Goal: Task Accomplishment & Management: Complete application form

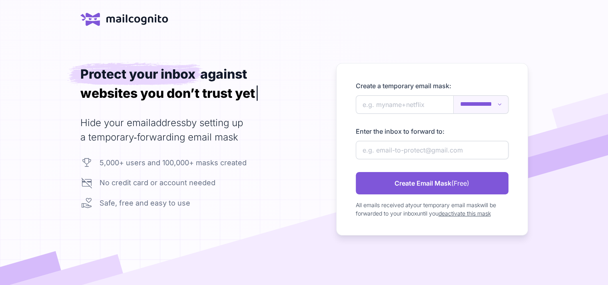
click at [475, 102] on select "**********" at bounding box center [481, 105] width 54 height 18
click at [302, 157] on div "**********" at bounding box center [304, 149] width 448 height 173
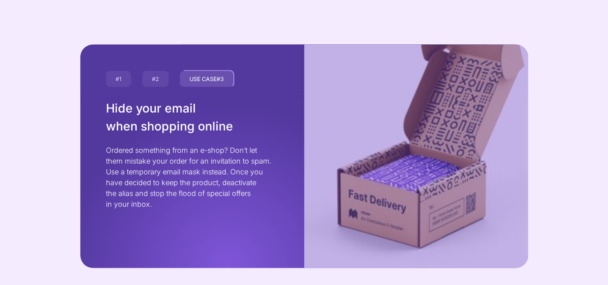
scroll to position [1363, 0]
click at [151, 82] on div "USE CASE #2" at bounding box center [155, 79] width 28 height 18
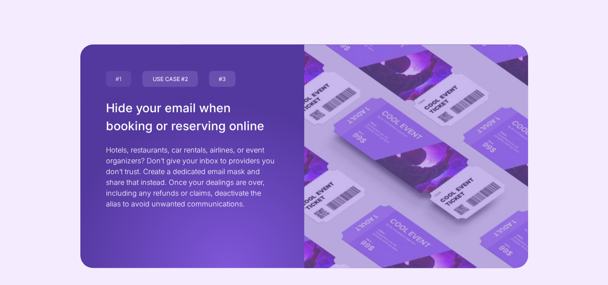
click at [220, 75] on div "USE CASE #3" at bounding box center [222, 79] width 28 height 18
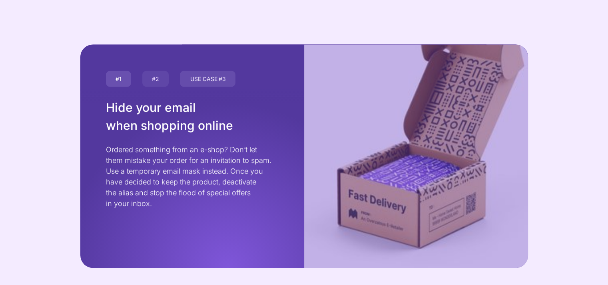
click at [120, 75] on div "USE CASE #1" at bounding box center [118, 79] width 27 height 18
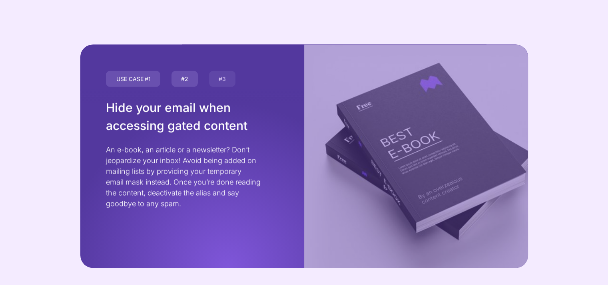
click at [173, 81] on div "USE CASE #2" at bounding box center [185, 79] width 28 height 18
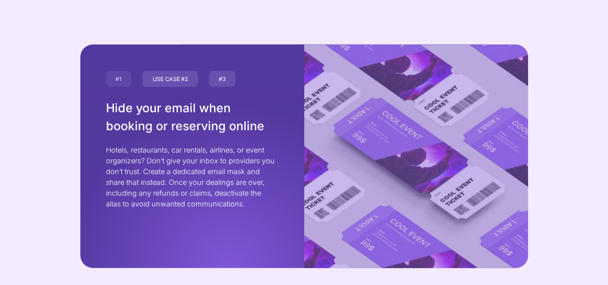
click at [214, 83] on div "USE CASE #3" at bounding box center [222, 79] width 28 height 18
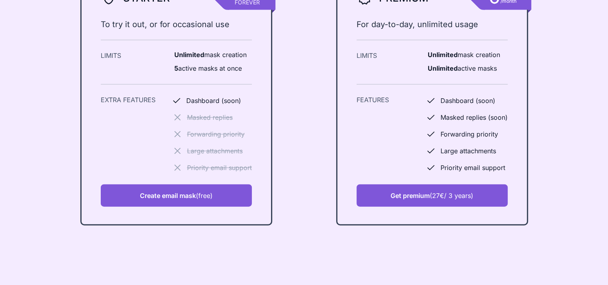
scroll to position [1839, 0]
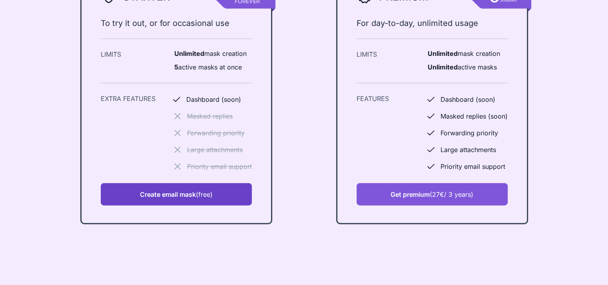
click at [160, 189] on link "Create email mask (free)" at bounding box center [176, 194] width 151 height 22
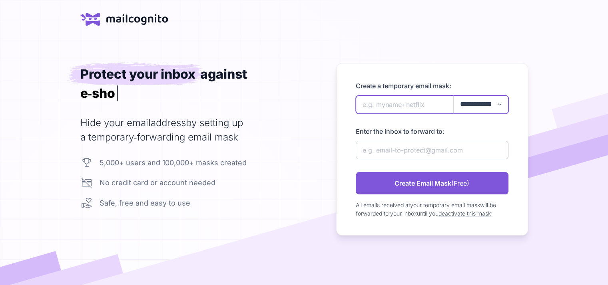
click at [384, 113] on input "newAlias" at bounding box center [432, 105] width 153 height 18
type input "u"
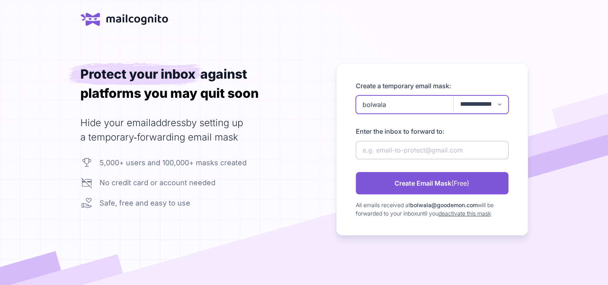
type input "bolwala"
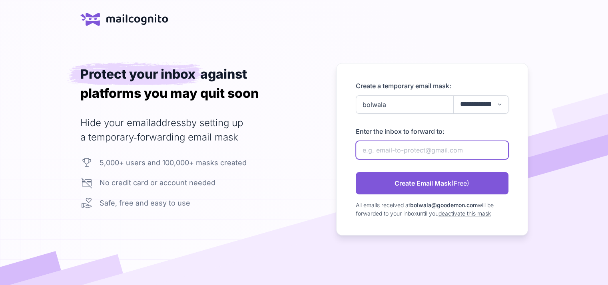
click at [388, 146] on input "newAlias" at bounding box center [432, 150] width 153 height 18
paste input "jobmelesse@yandex.com"
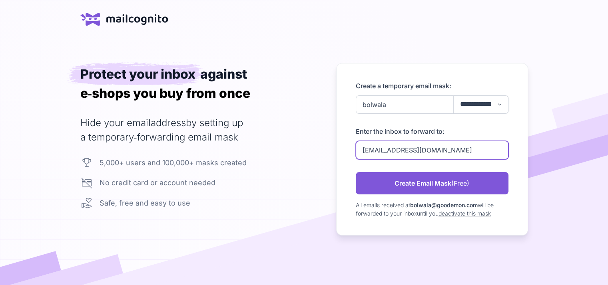
type input "jobmelesse@yandex.com"
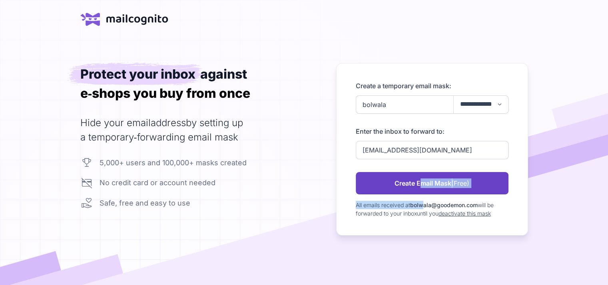
drag, startPoint x: 425, startPoint y: 195, endPoint x: 413, endPoint y: 188, distance: 14.3
click at [413, 188] on form "**********" at bounding box center [432, 149] width 153 height 137
click at [413, 188] on link "Create Email Mask (Free)" at bounding box center [432, 183] width 153 height 22
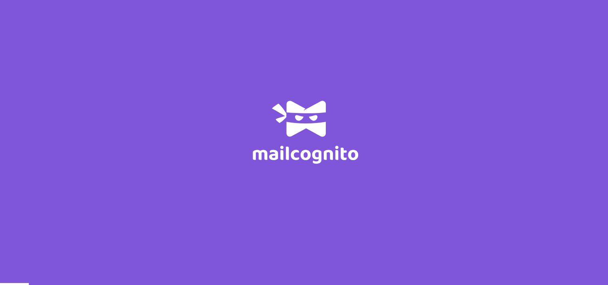
click at [278, 88] on img at bounding box center [303, 143] width 213 height 198
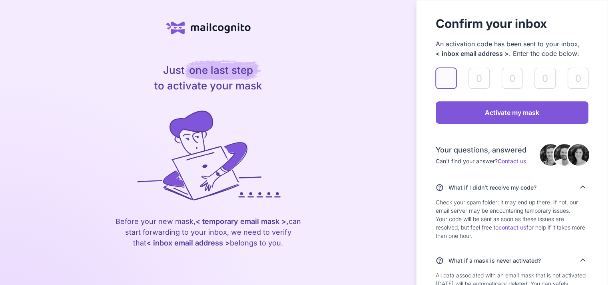
click at [442, 88] on input "validateAlias" at bounding box center [446, 78] width 21 height 21
